Goal: Information Seeking & Learning: Learn about a topic

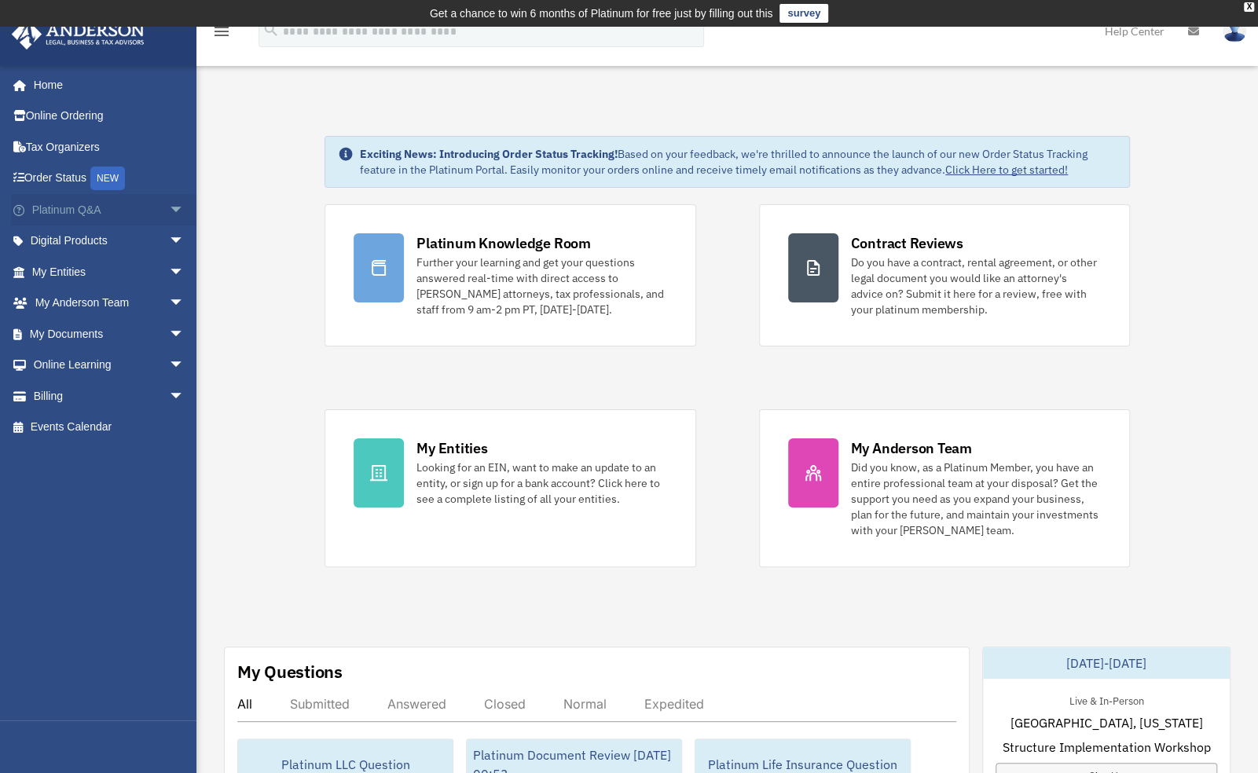
click at [169, 212] on span "arrow_drop_down" at bounding box center [184, 210] width 31 height 32
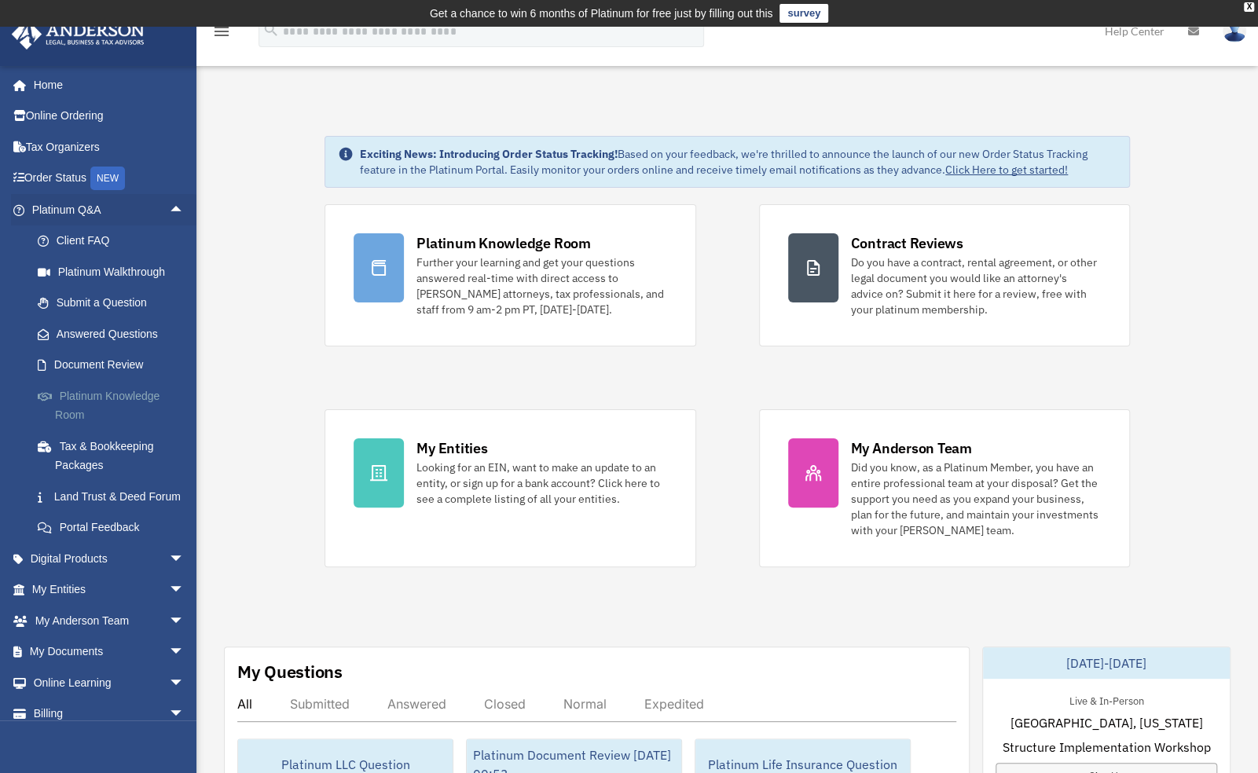
click at [124, 396] on link "Platinum Knowledge Room" at bounding box center [115, 405] width 186 height 50
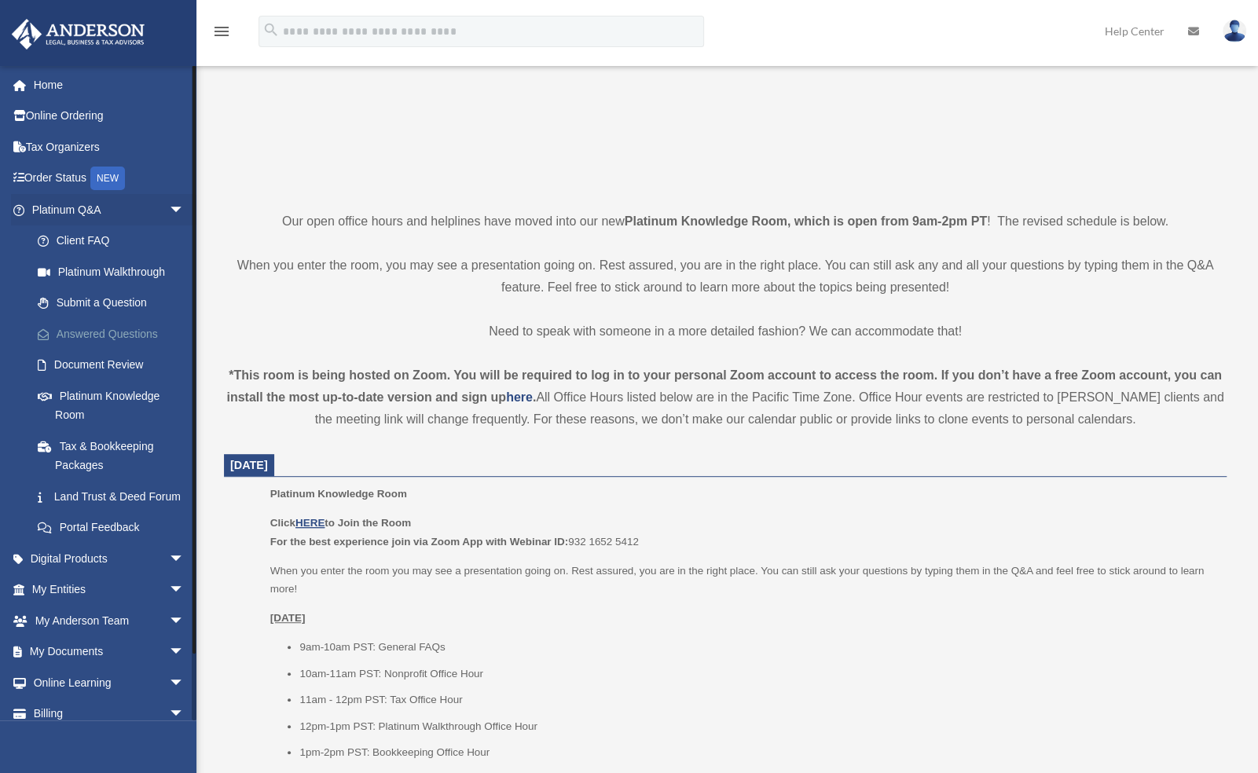
scroll to position [262, 0]
click at [316, 526] on u "HERE" at bounding box center [309, 522] width 29 height 12
click at [314, 520] on u "HERE" at bounding box center [309, 522] width 29 height 12
